Goal: Check status: Check status

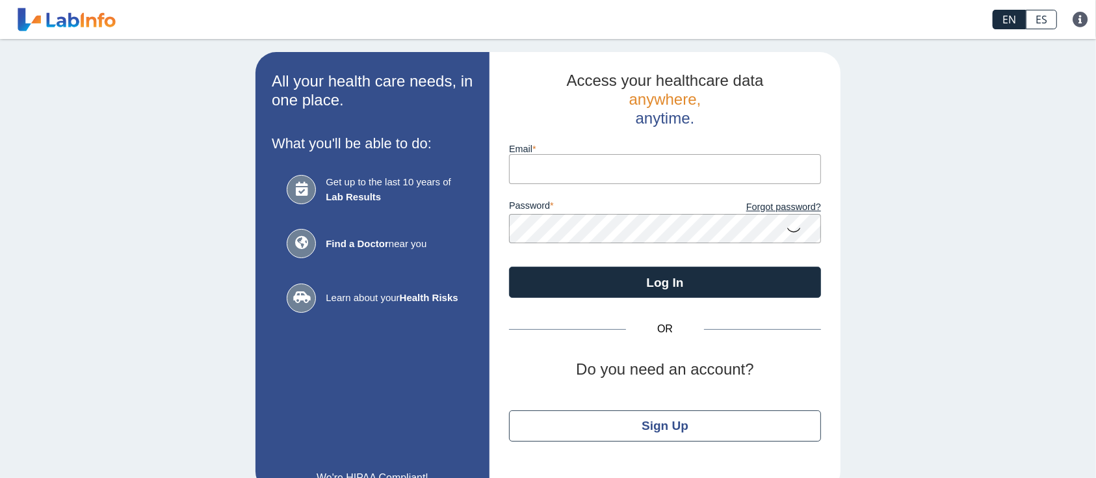
click at [646, 167] on input "Email" at bounding box center [665, 168] width 312 height 29
type input "[EMAIL_ADDRESS][DOMAIN_NAME]"
click at [509, 266] on button "Log In" at bounding box center [665, 281] width 312 height 31
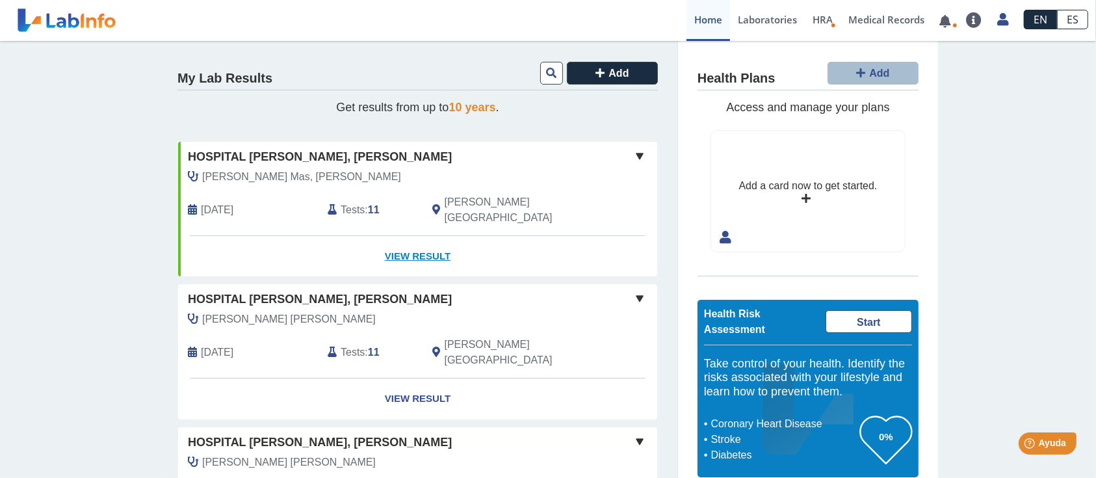
click at [415, 245] on link "View Result" at bounding box center [417, 256] width 479 height 41
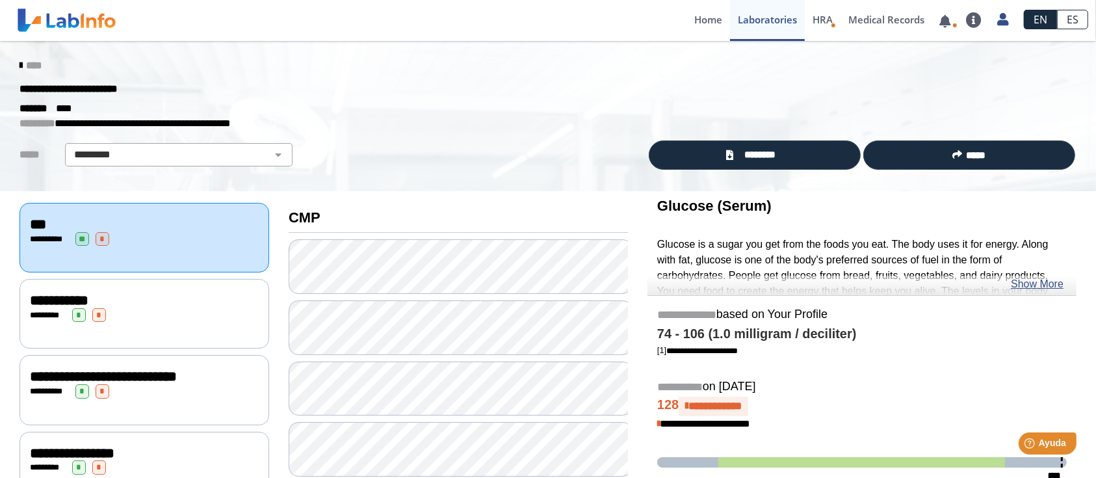
click at [44, 303] on span "**********" at bounding box center [59, 300] width 58 height 14
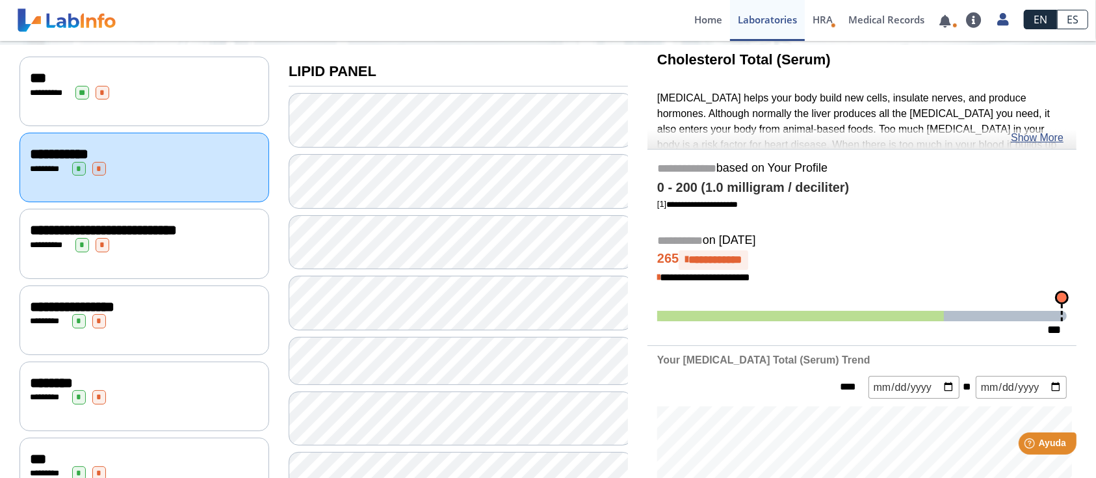
scroll to position [173, 0]
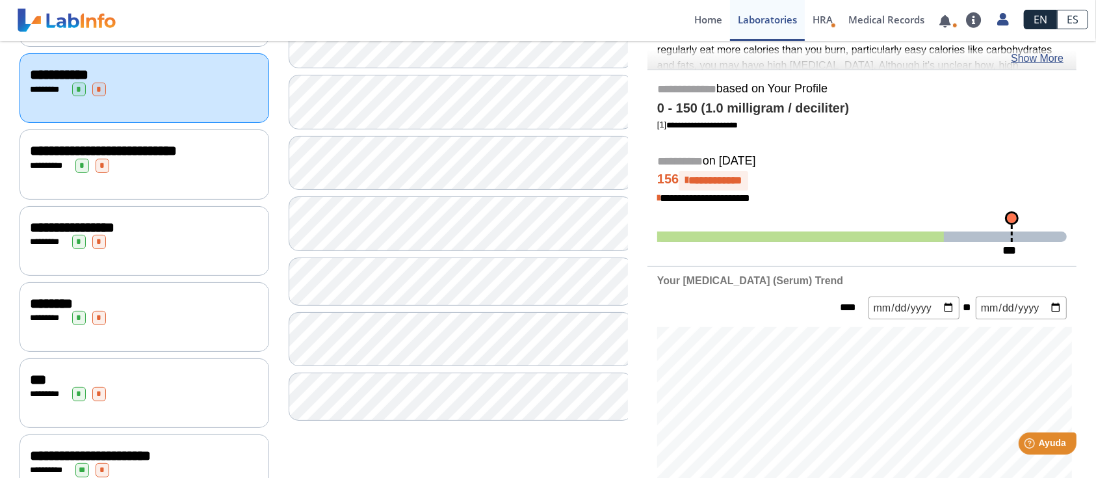
scroll to position [173, 0]
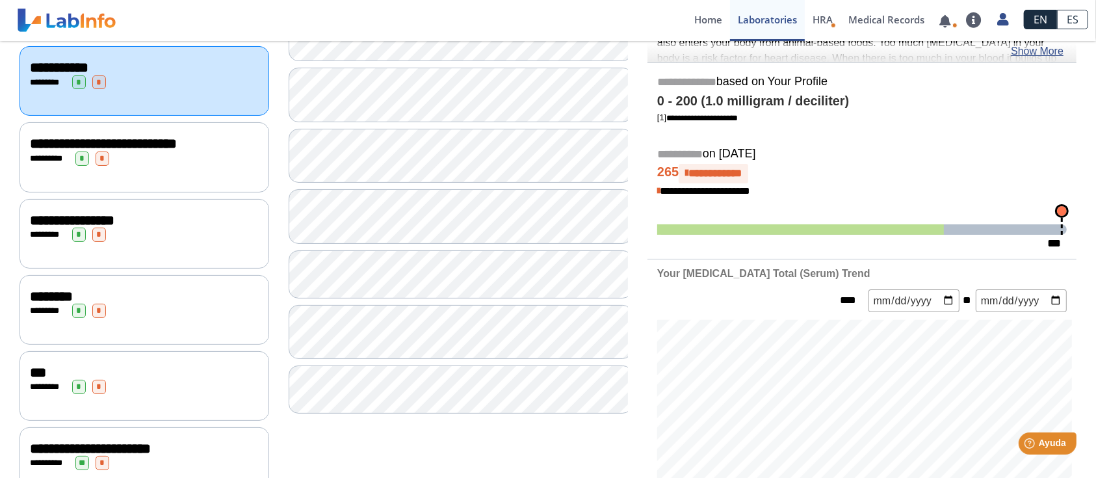
scroll to position [260, 0]
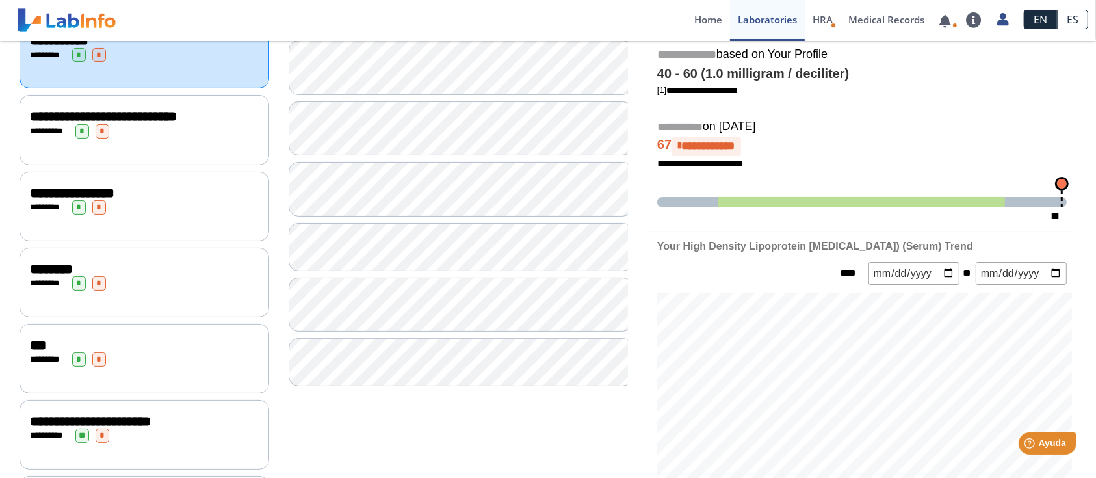
scroll to position [86, 0]
